Goal: Task Accomplishment & Management: Use online tool/utility

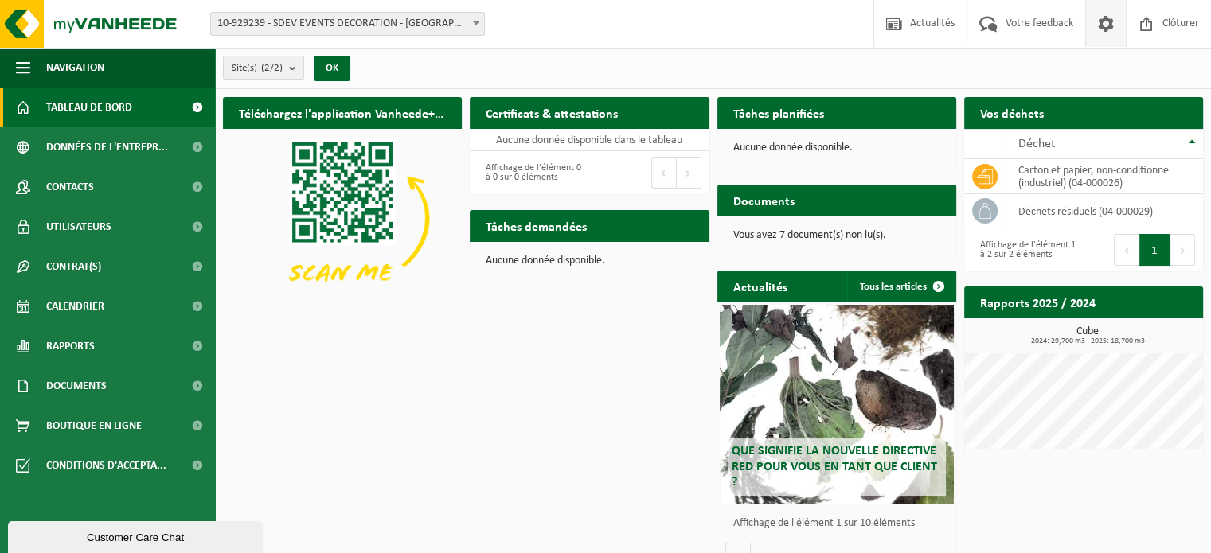
scroll to position [21, 0]
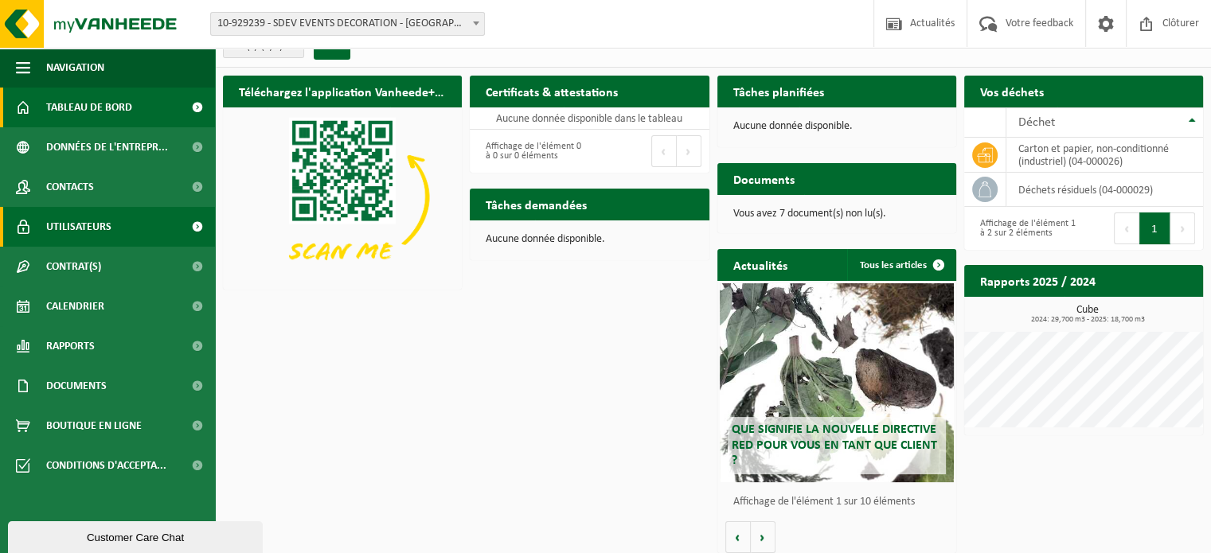
click at [111, 232] on link "Utilisateurs" at bounding box center [107, 227] width 215 height 40
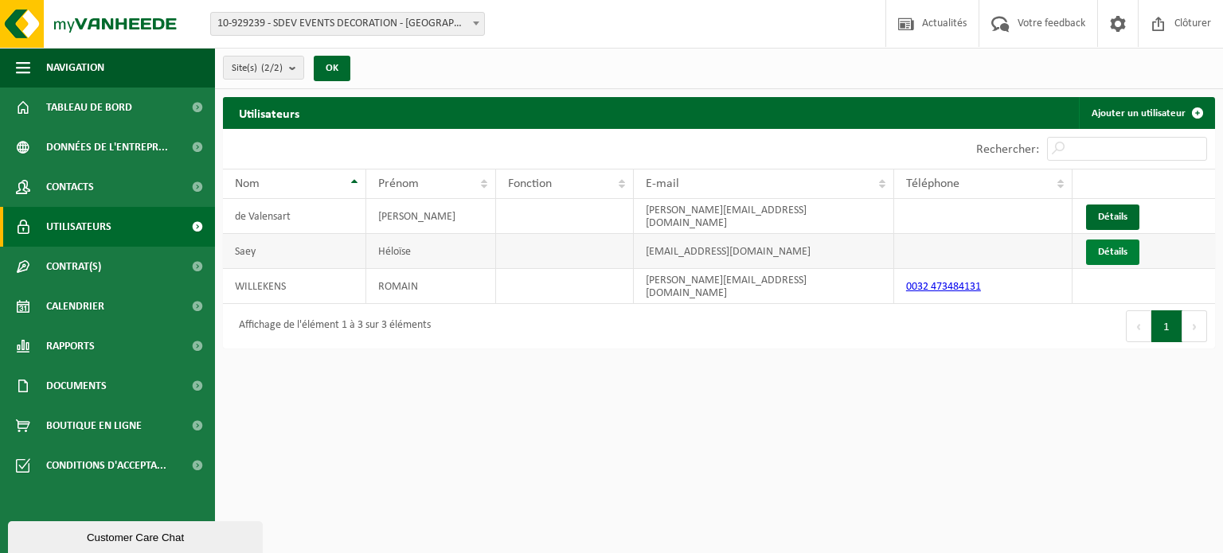
click at [1118, 252] on link "Détails" at bounding box center [1112, 252] width 53 height 25
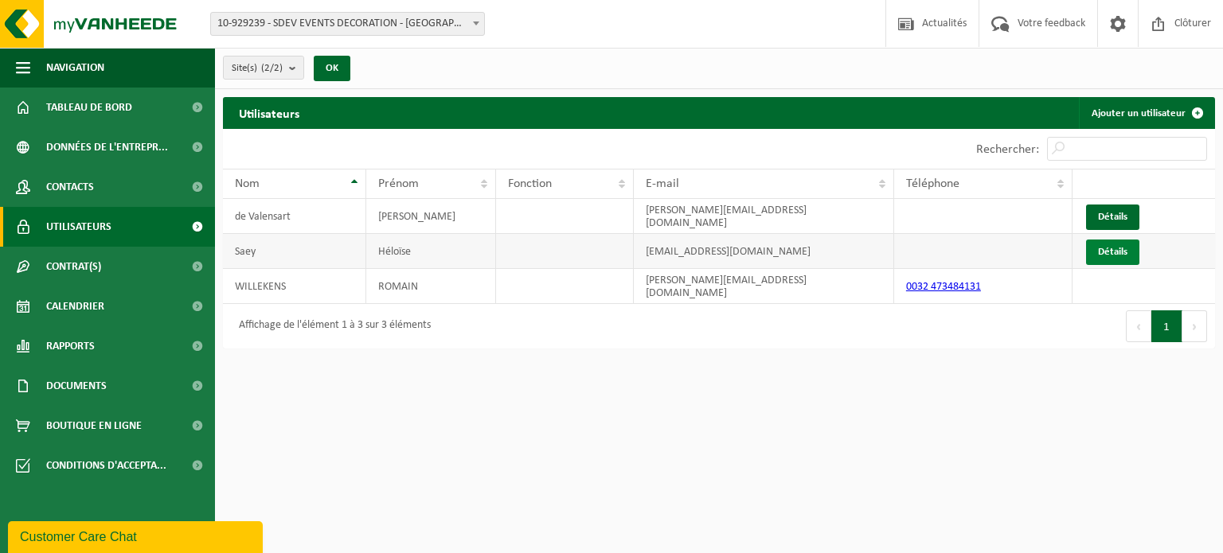
click at [1121, 246] on link "Détails" at bounding box center [1112, 252] width 53 height 25
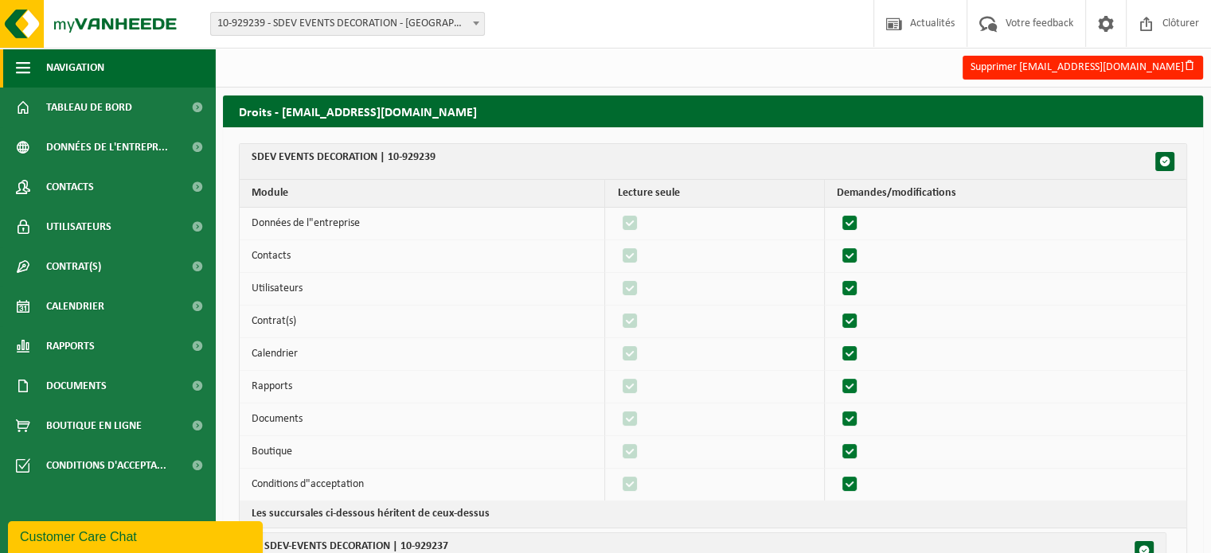
click at [70, 60] on span "Navigation" at bounding box center [75, 68] width 58 height 40
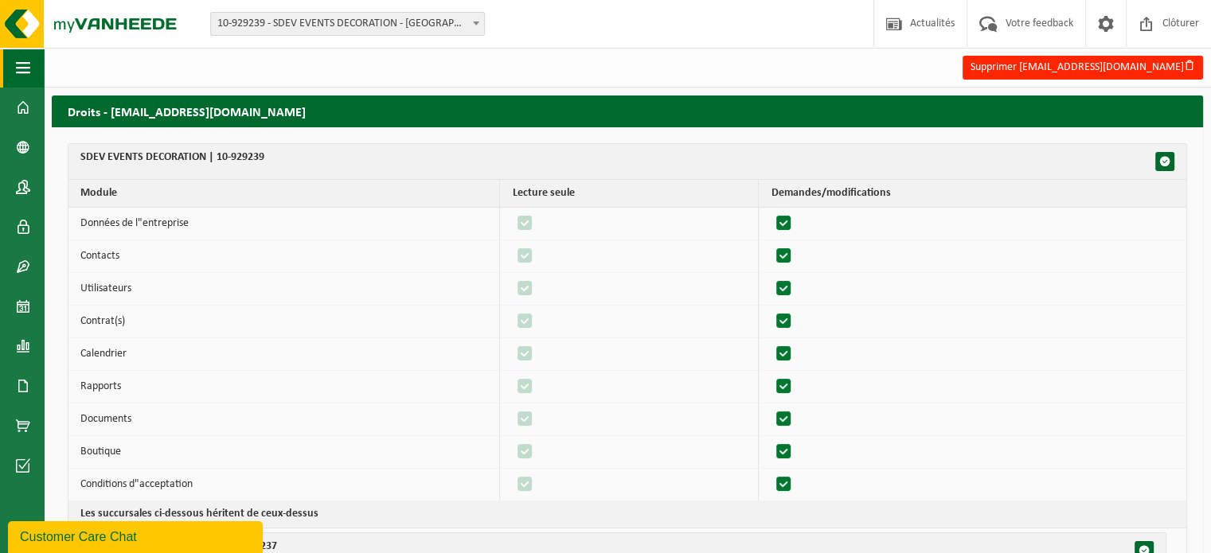
click at [11, 64] on button "Navigation" at bounding box center [22, 68] width 44 height 40
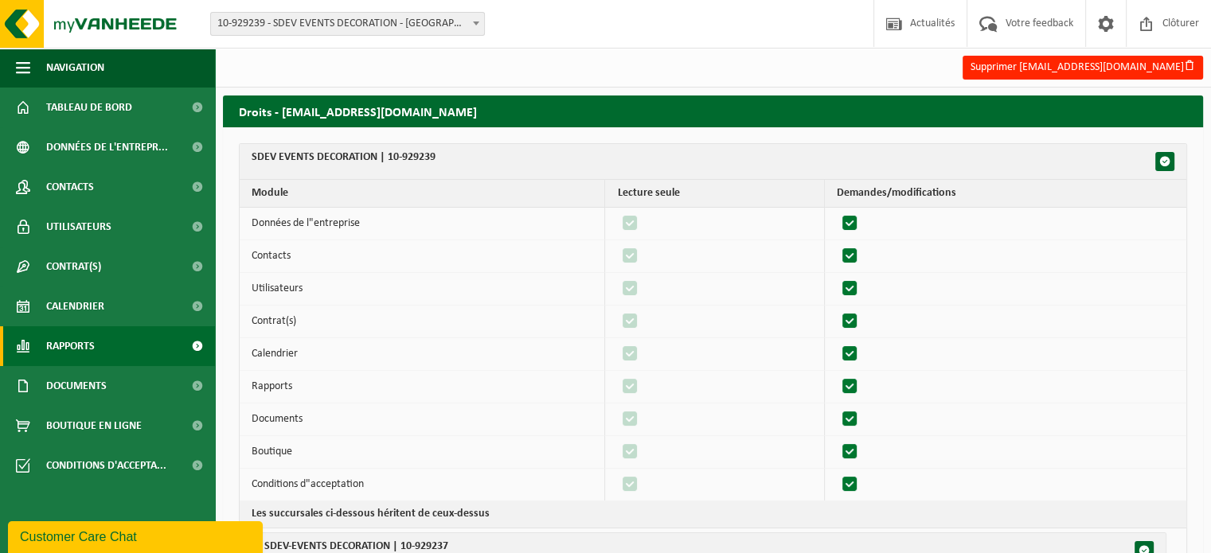
click at [70, 349] on span "Rapports" at bounding box center [70, 346] width 49 height 40
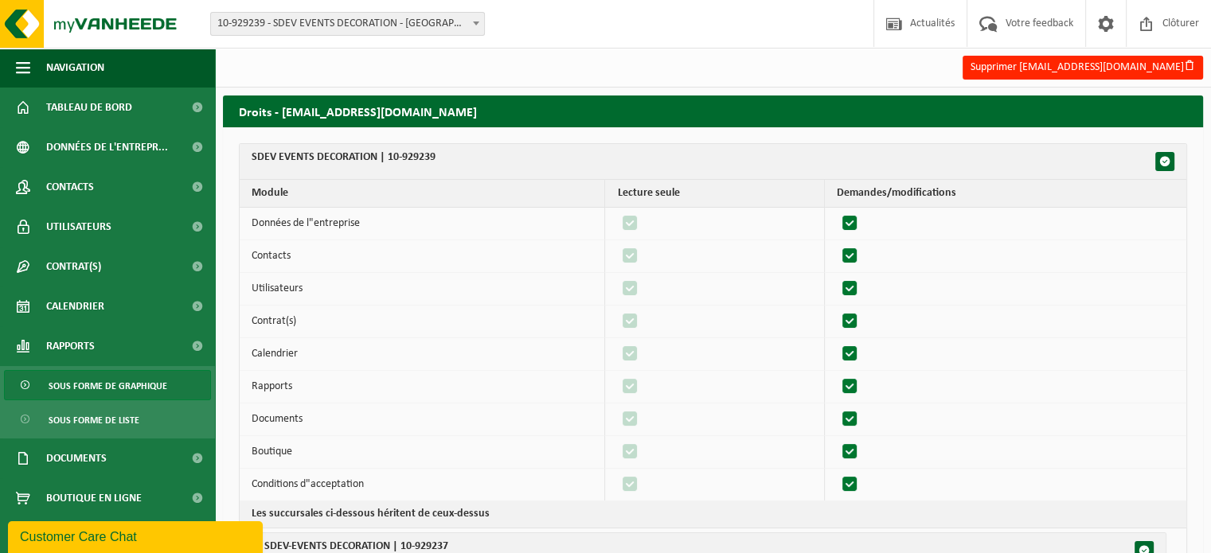
click at [144, 381] on span "Sous forme de graphique" at bounding box center [108, 386] width 119 height 30
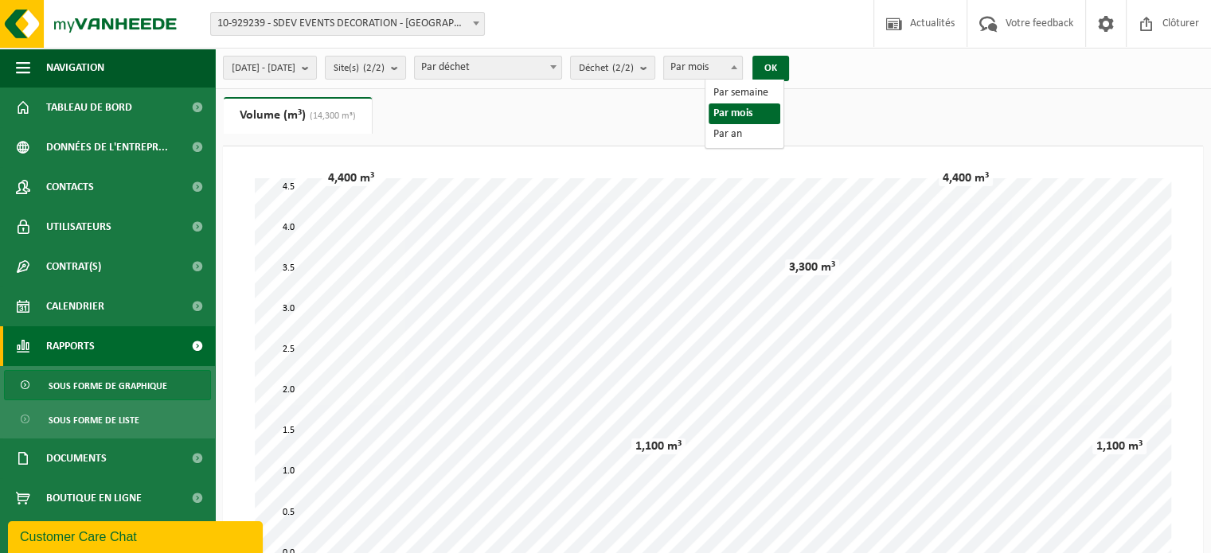
click at [740, 71] on span "Par mois" at bounding box center [703, 68] width 78 height 22
select select "3"
click at [789, 68] on button "OK" at bounding box center [770, 68] width 37 height 25
